Goal: Navigation & Orientation: Find specific page/section

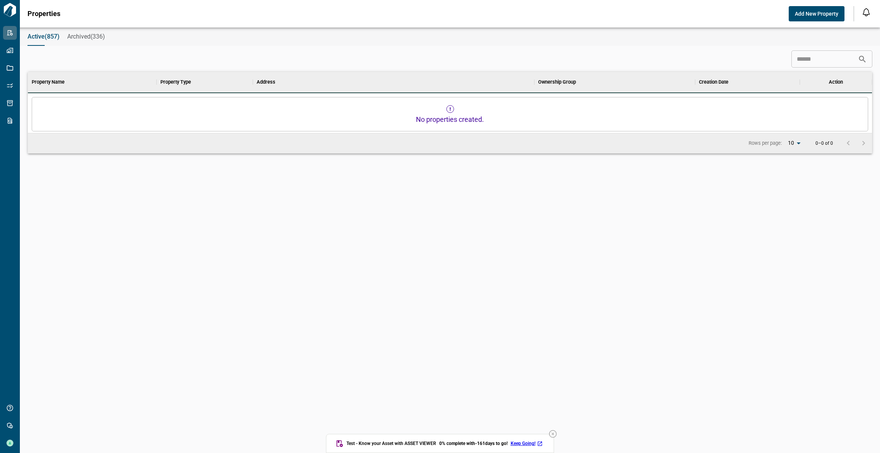
scroll to position [211, 841]
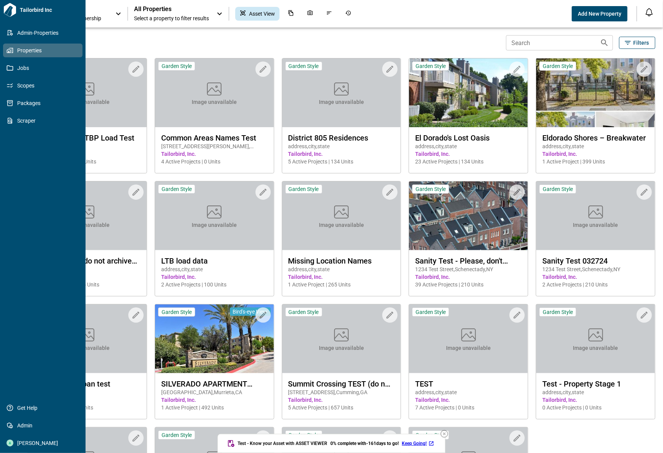
click at [12, 50] on icon at bounding box center [9, 50] width 7 height 7
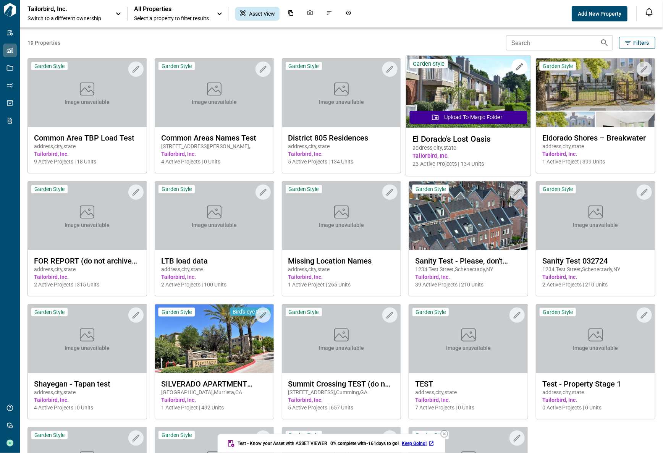
click at [494, 136] on span "El Dorado's Lost Oasis" at bounding box center [468, 139] width 112 height 10
